Goal: Navigation & Orientation: Find specific page/section

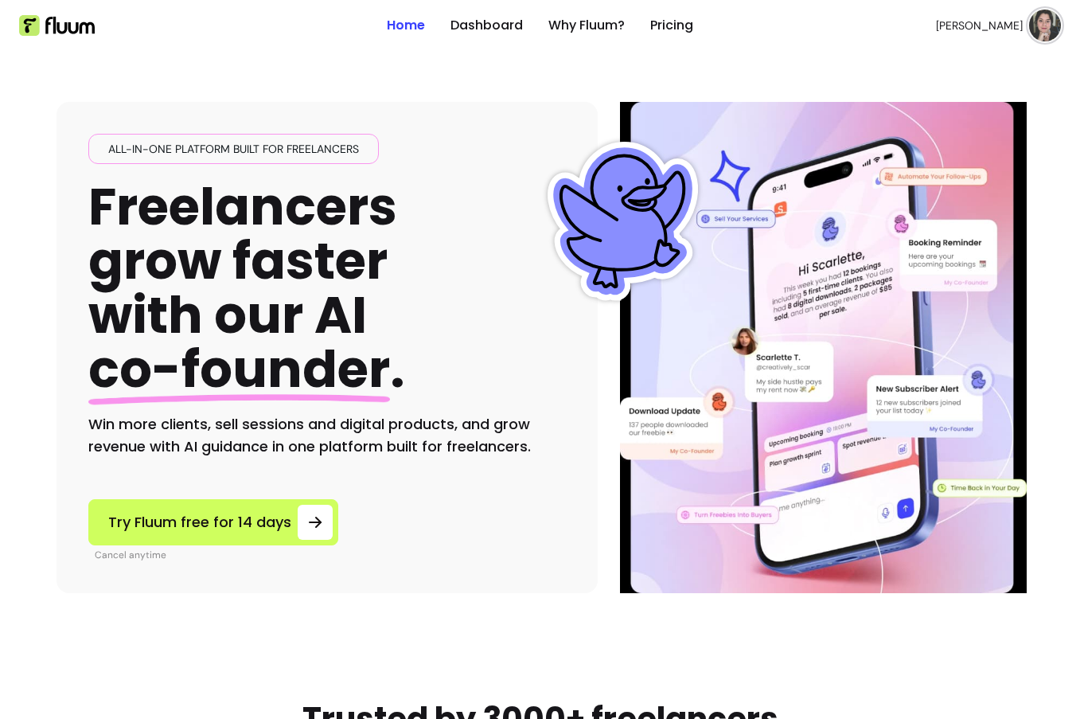
click at [1033, 28] on img at bounding box center [1045, 26] width 32 height 32
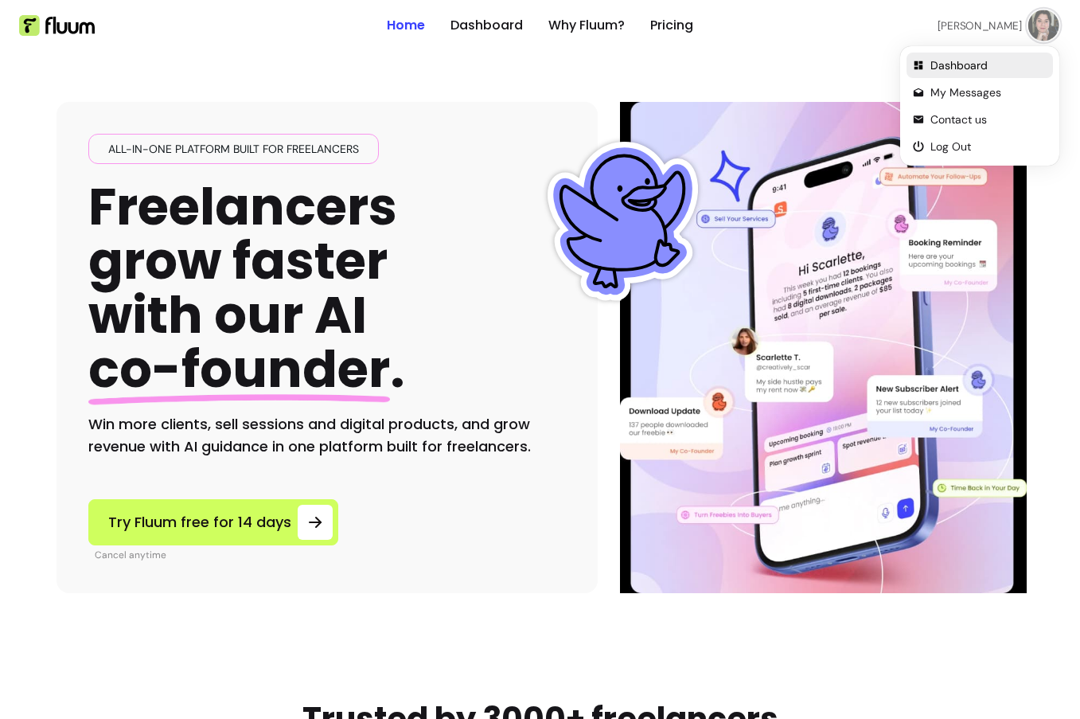
click at [977, 68] on span "Dashboard" at bounding box center [988, 65] width 116 height 16
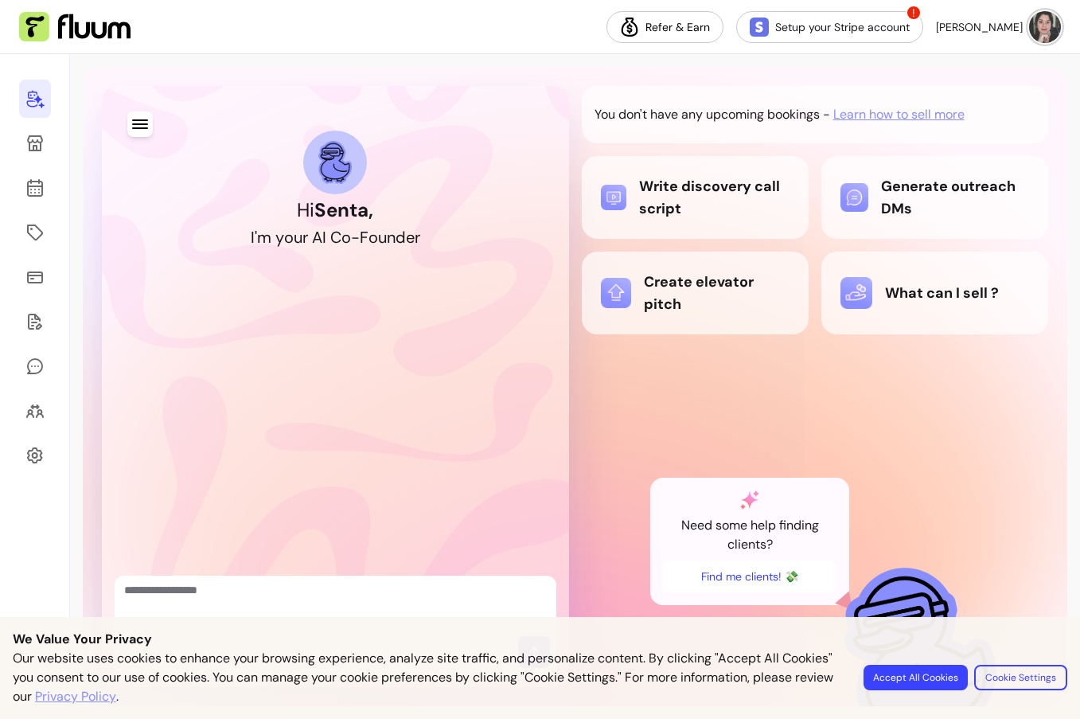
click at [908, 681] on button "Accept All Cookies" at bounding box center [916, 677] width 104 height 25
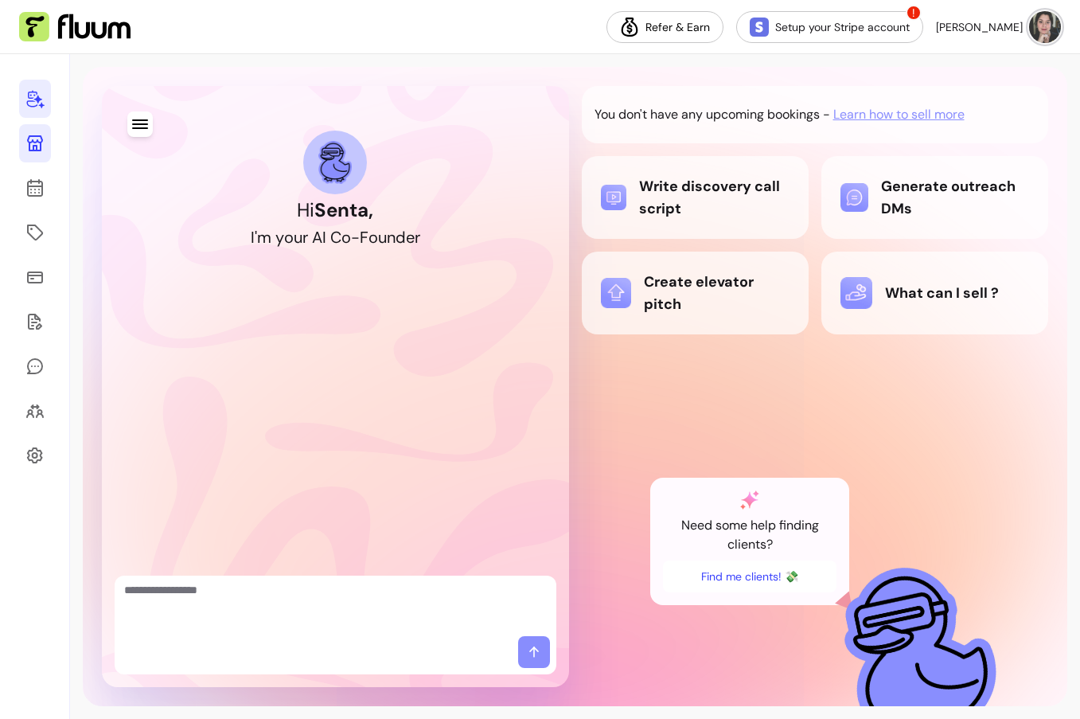
click at [41, 131] on link at bounding box center [35, 143] width 32 height 38
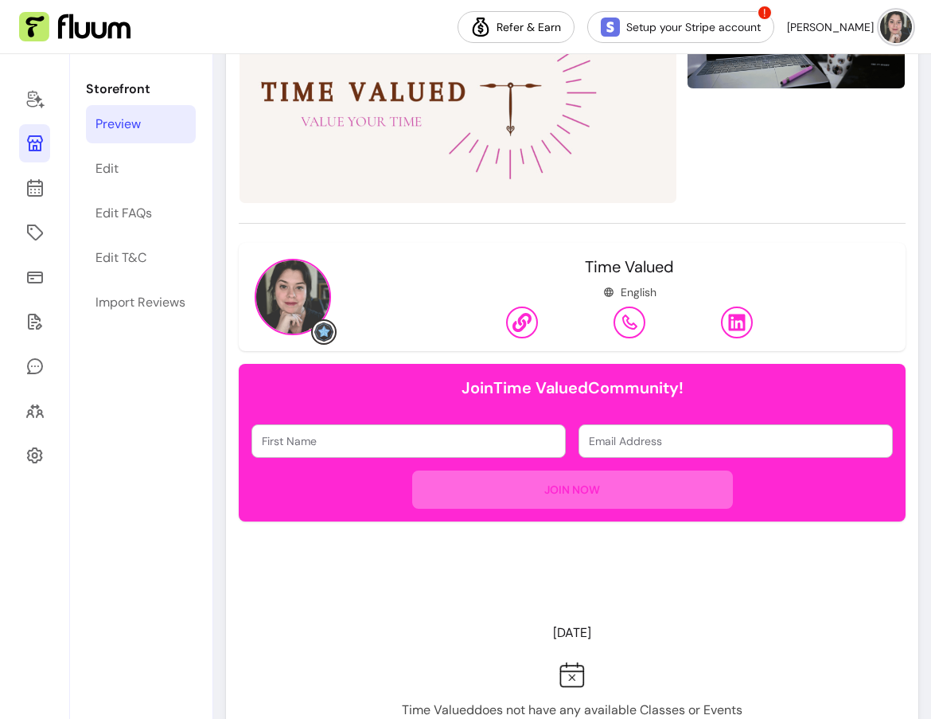
scroll to position [258, 0]
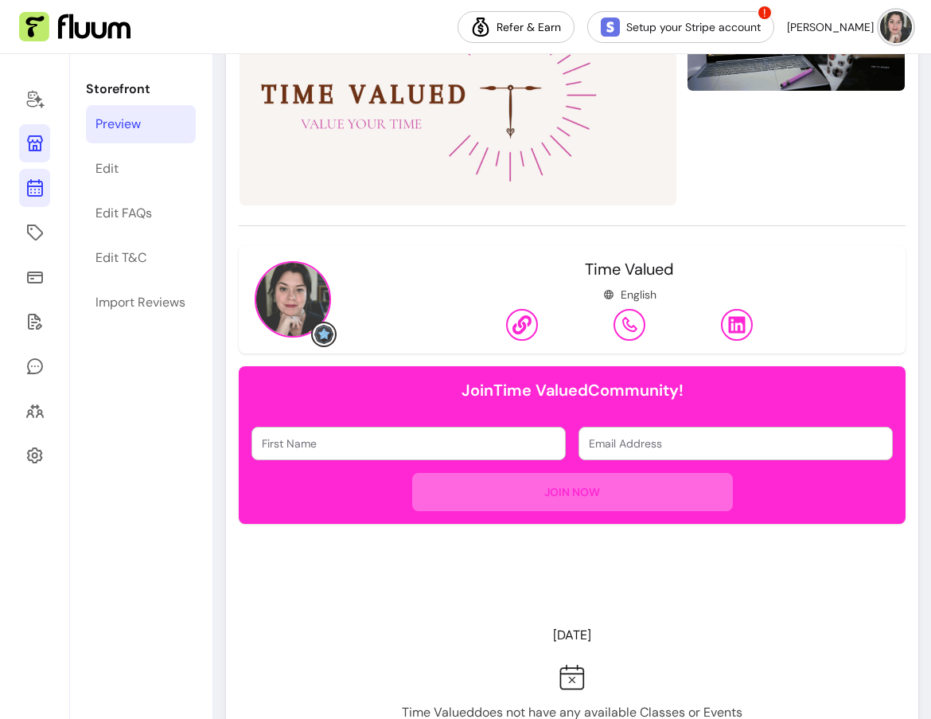
click at [36, 195] on icon at bounding box center [35, 124] width 270 height 227
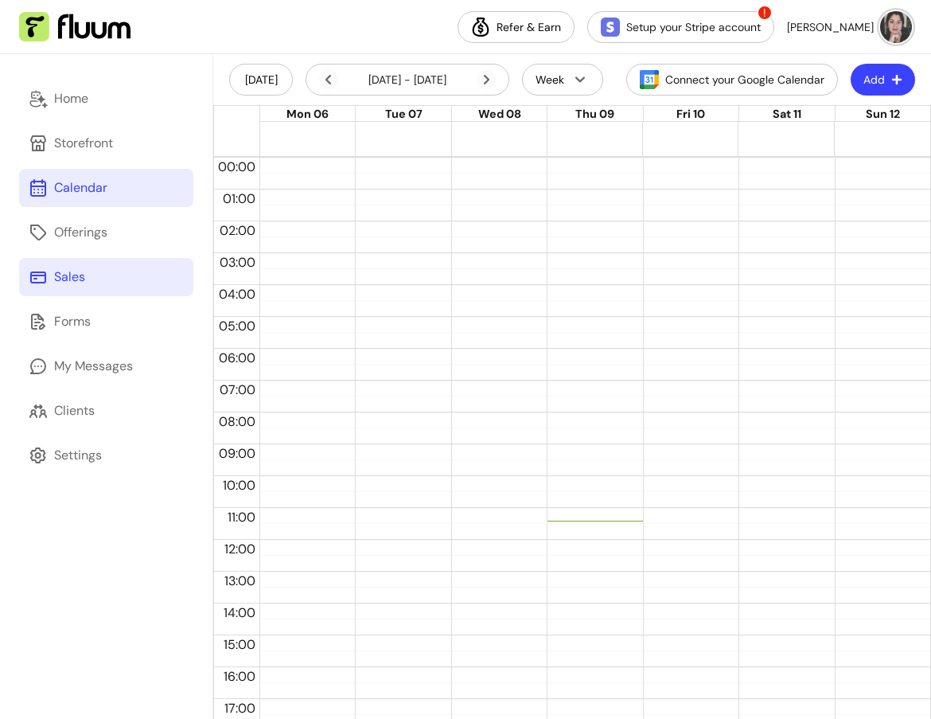
click at [120, 269] on link "Sales" at bounding box center [106, 277] width 174 height 38
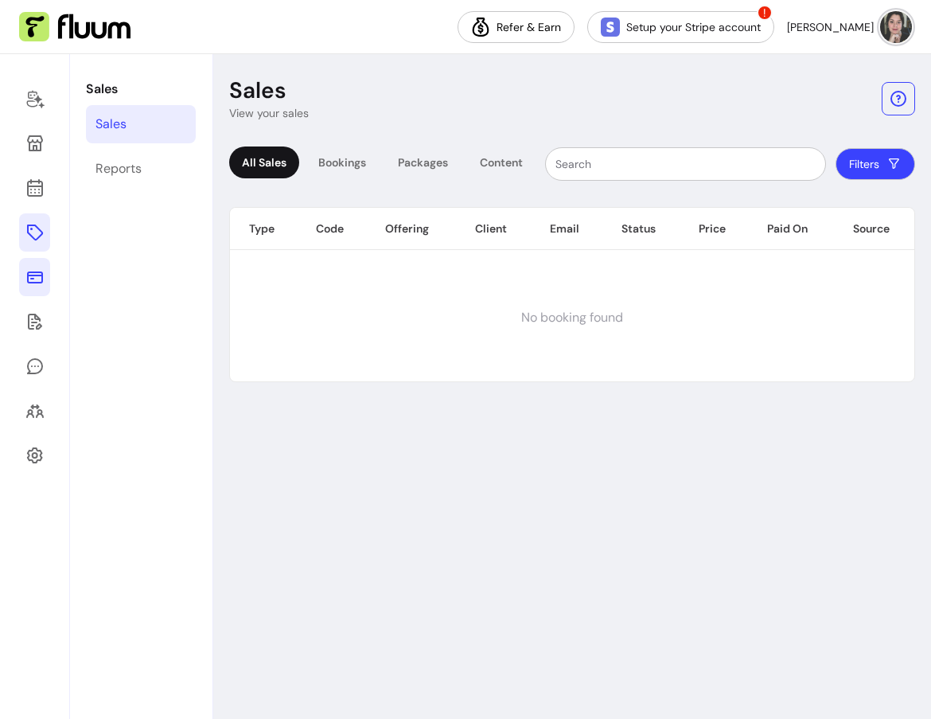
click at [37, 236] on icon at bounding box center [34, 232] width 19 height 19
